Goal: Transaction & Acquisition: Download file/media

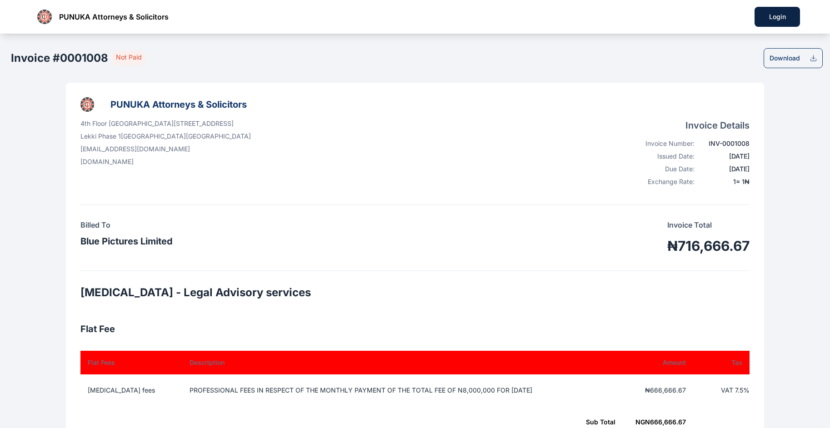
click at [790, 53] on div "Download" at bounding box center [793, 58] width 59 height 20
click at [789, 52] on div "Download" at bounding box center [793, 58] width 59 height 20
click at [797, 55] on div "Download" at bounding box center [785, 58] width 30 height 9
click at [795, 56] on div "Download" at bounding box center [785, 58] width 30 height 9
